Goal: Information Seeking & Learning: Learn about a topic

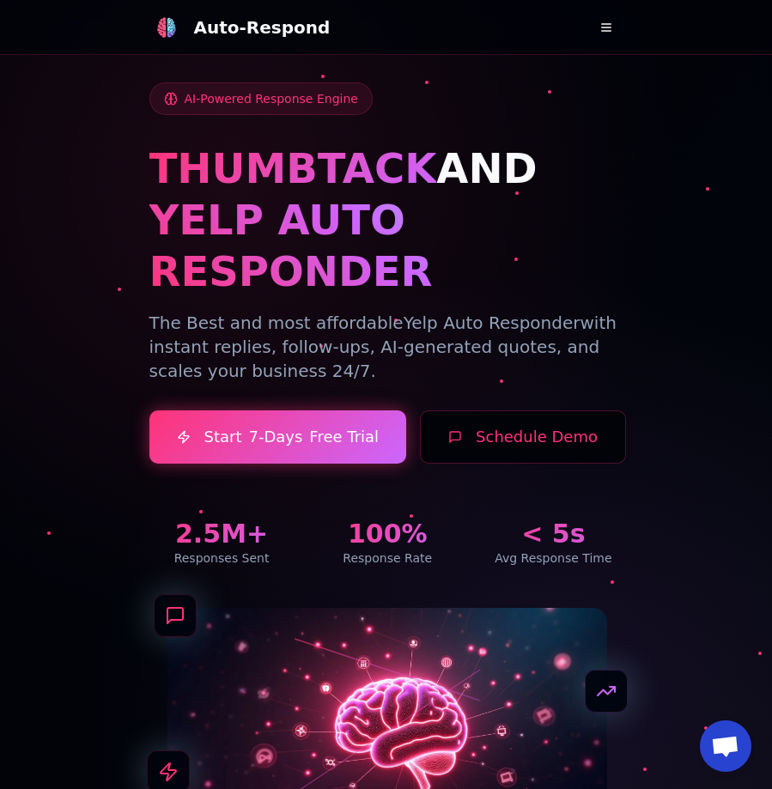
drag, startPoint x: 674, startPoint y: 590, endPoint x: 751, endPoint y: 58, distance: 537.9
click at [612, 27] on button at bounding box center [606, 27] width 34 height 34
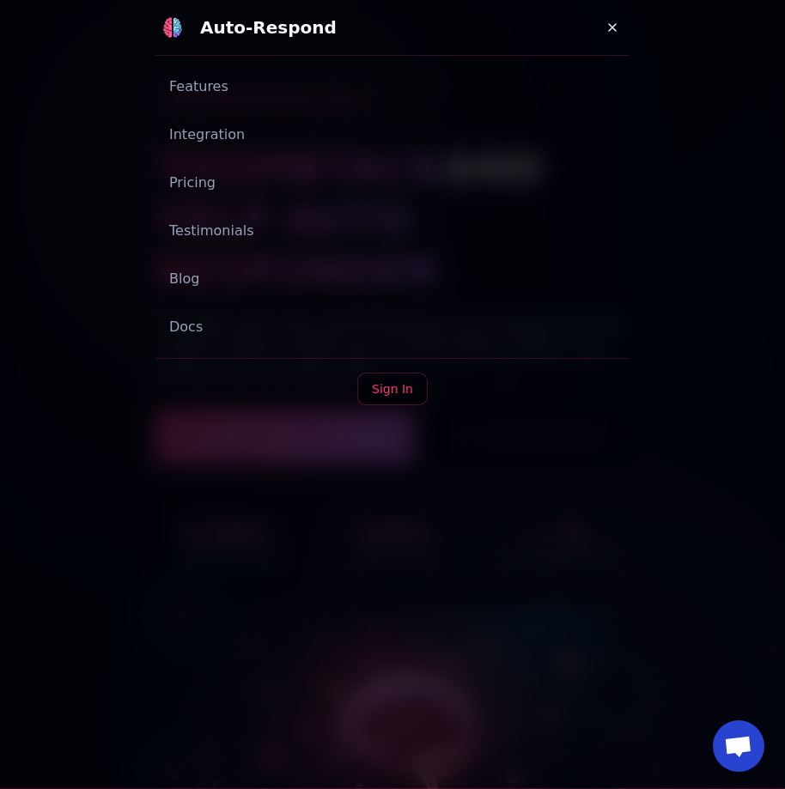
click at [170, 274] on link "Blog" at bounding box center [392, 279] width 474 height 34
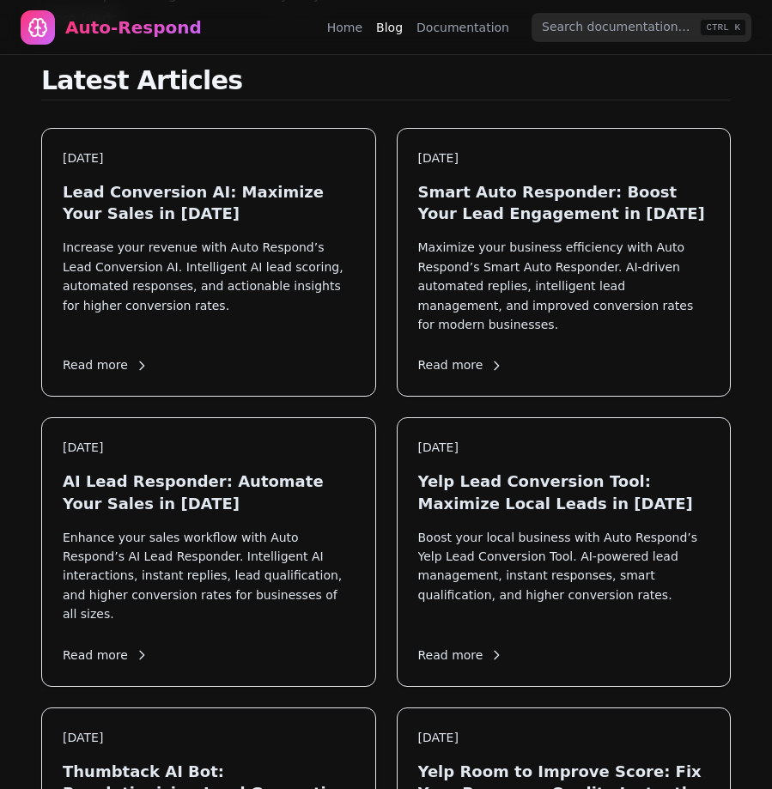
scroll to position [429, 0]
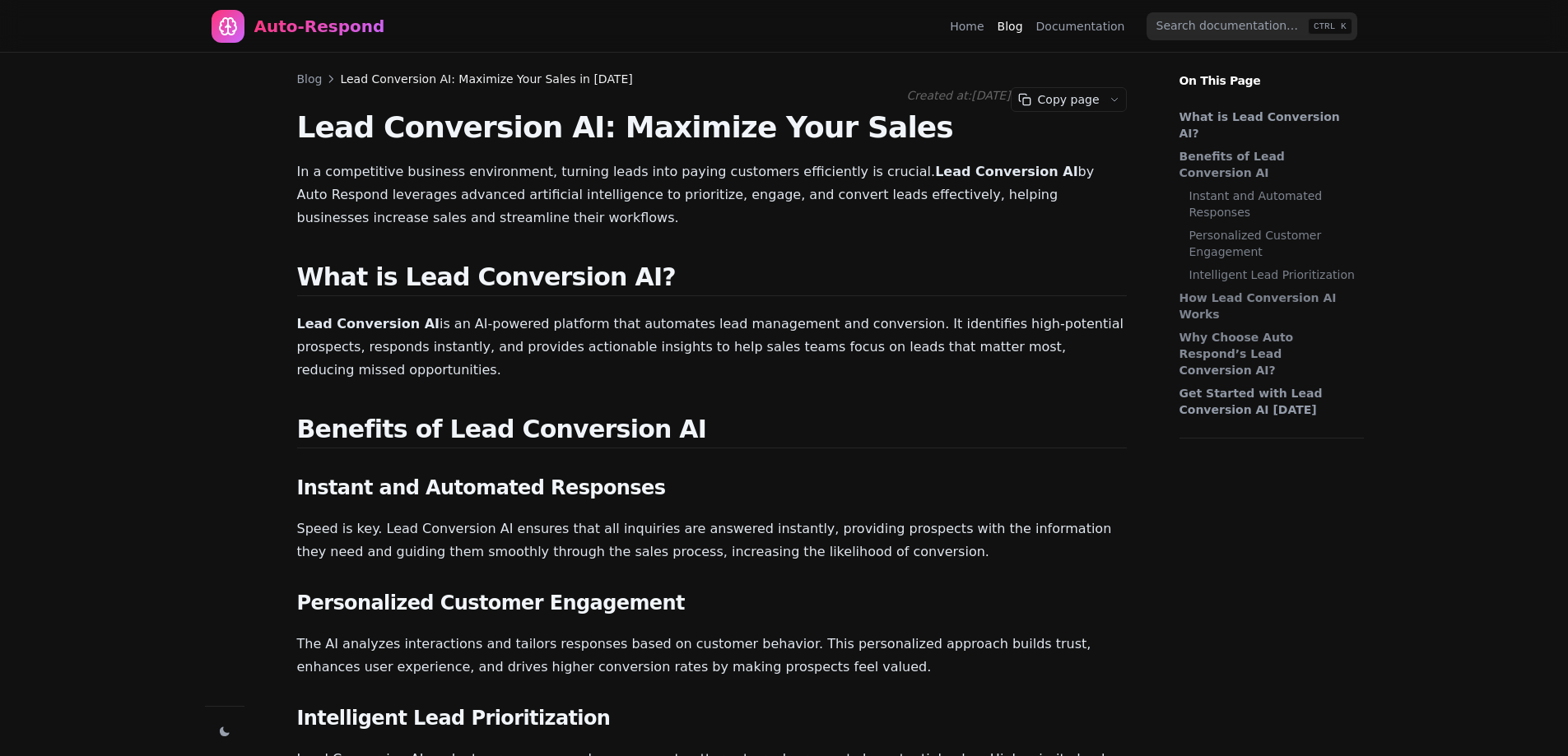
scroll to position [1272, 0]
